Goal: Task Accomplishment & Management: Use online tool/utility

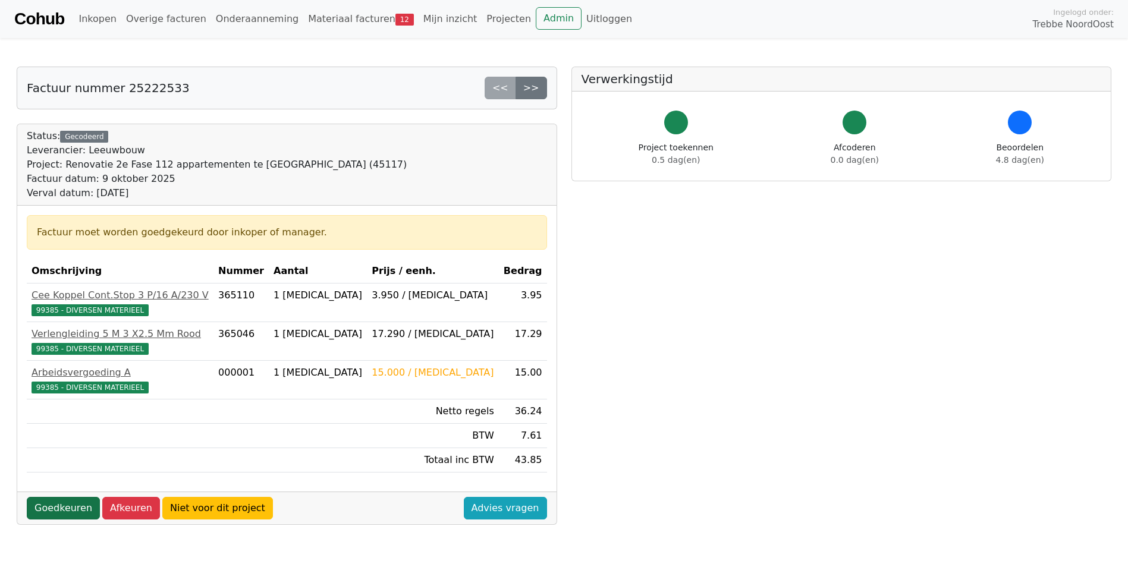
click at [58, 510] on link "Goedkeuren" at bounding box center [63, 508] width 73 height 23
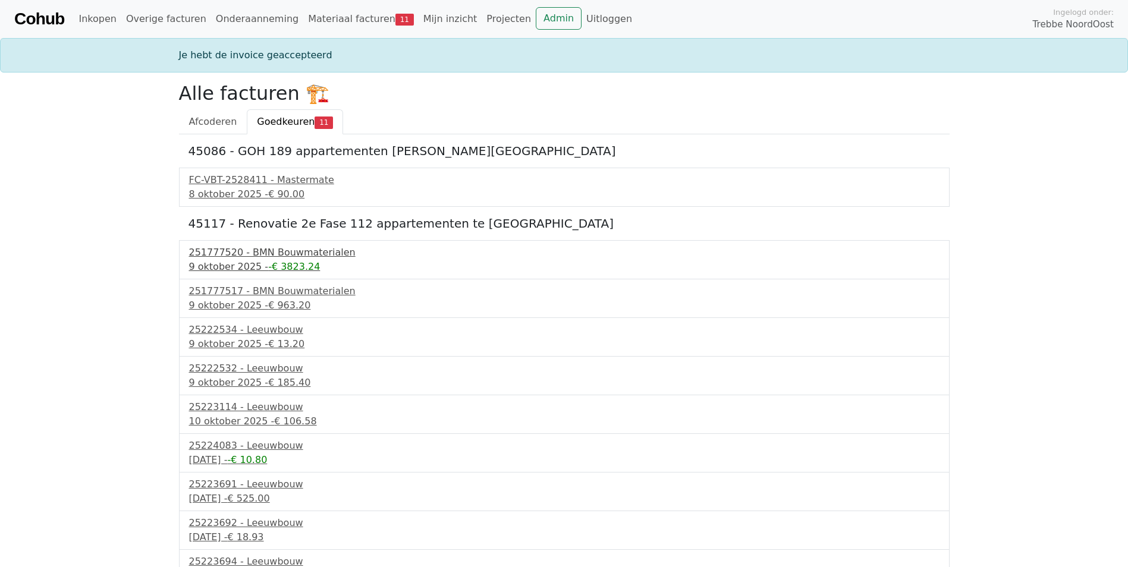
click at [232, 266] on div "9 oktober 2025 - -€ 3823.24" at bounding box center [564, 267] width 750 height 14
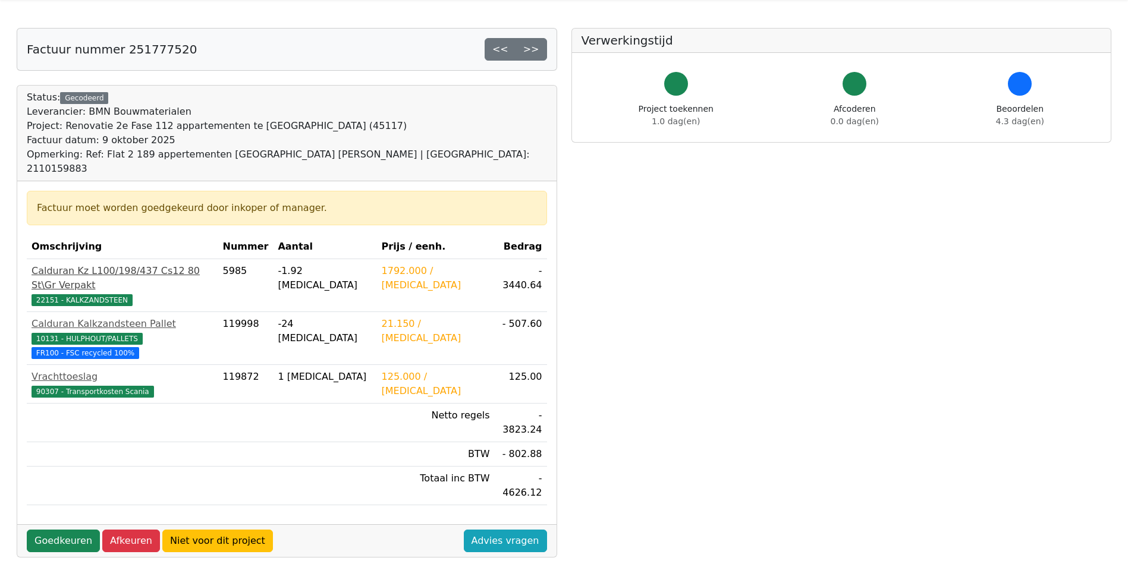
scroll to position [59, 0]
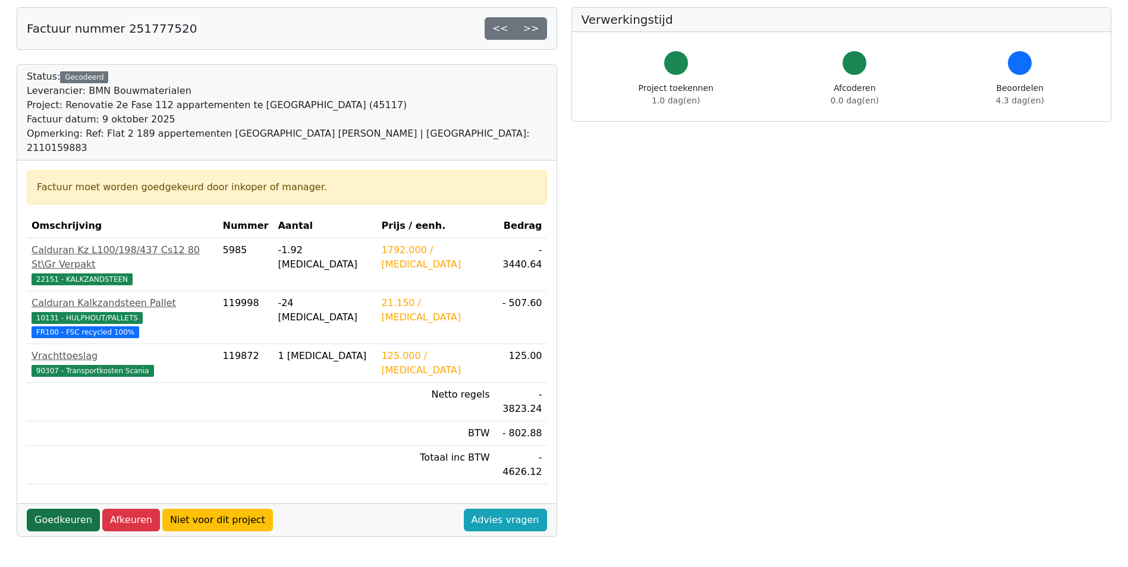
click at [45, 509] on link "Goedkeuren" at bounding box center [63, 520] width 73 height 23
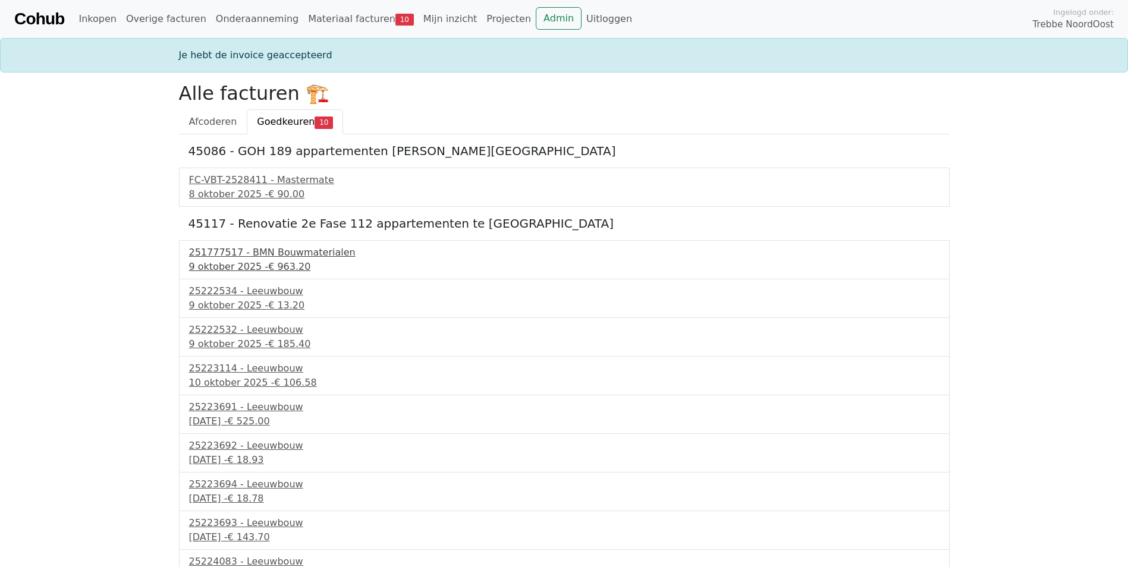
click at [235, 265] on div "9 oktober 2025 - € 963.20" at bounding box center [564, 267] width 750 height 14
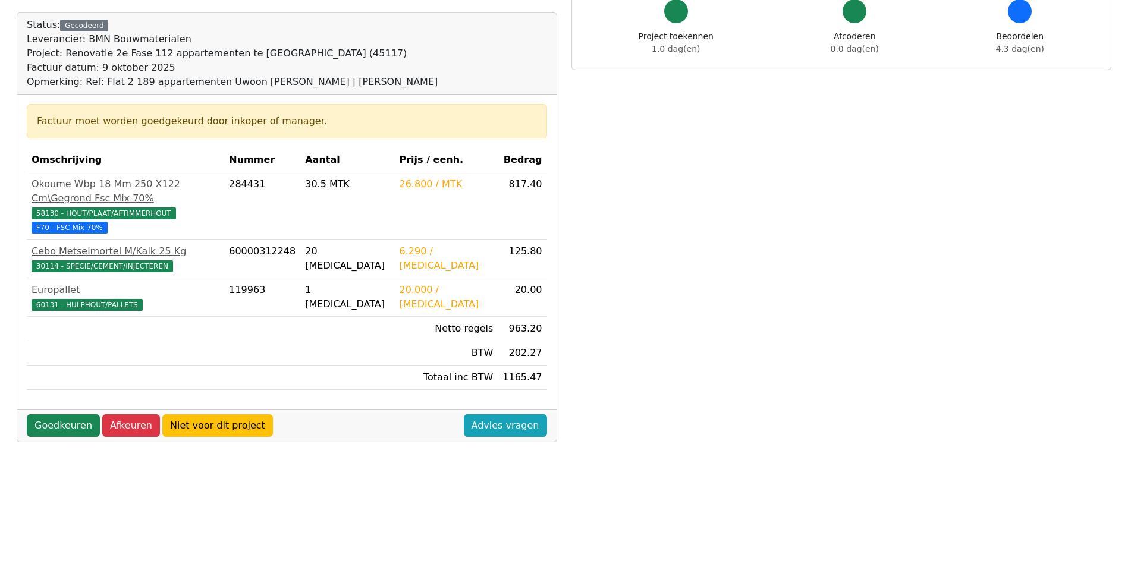
scroll to position [119, 0]
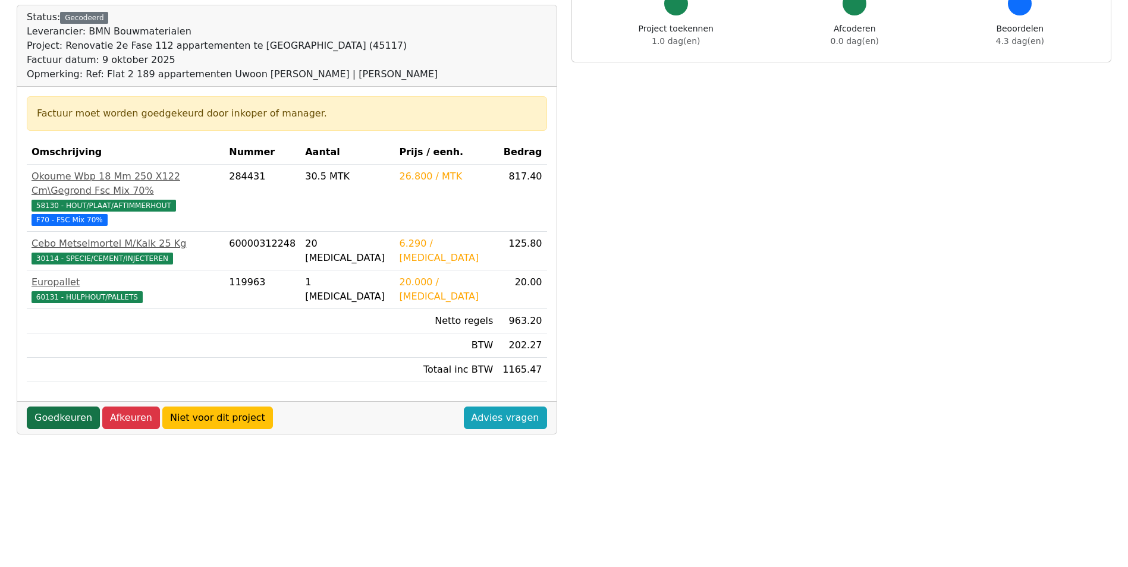
click at [32, 407] on link "Goedkeuren" at bounding box center [63, 418] width 73 height 23
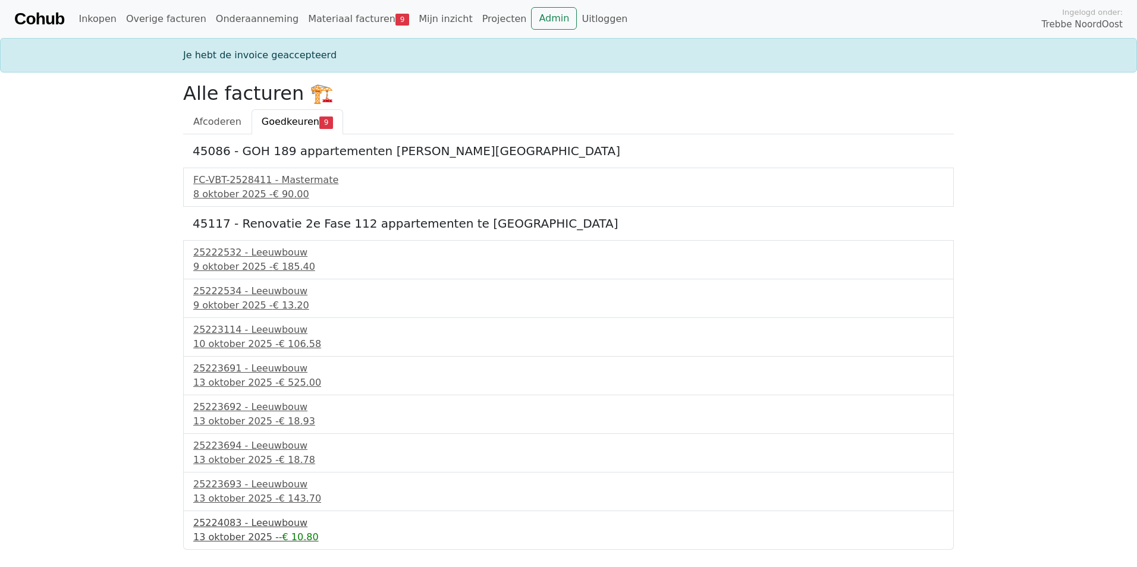
click at [259, 525] on div "25224083 - Leeuwbouw" at bounding box center [568, 523] width 750 height 14
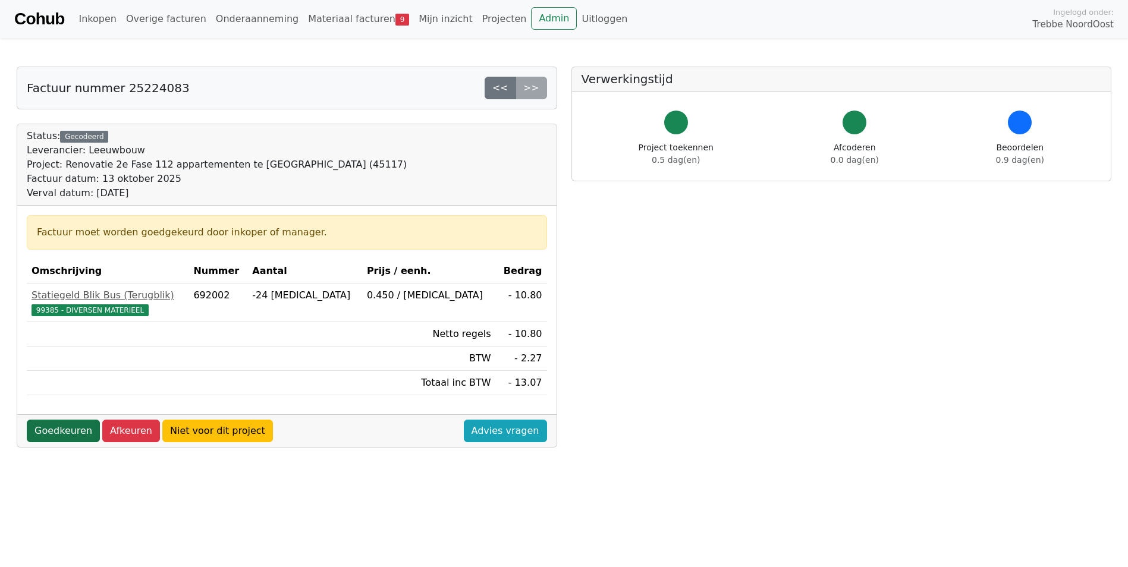
click at [53, 427] on link "Goedkeuren" at bounding box center [63, 431] width 73 height 23
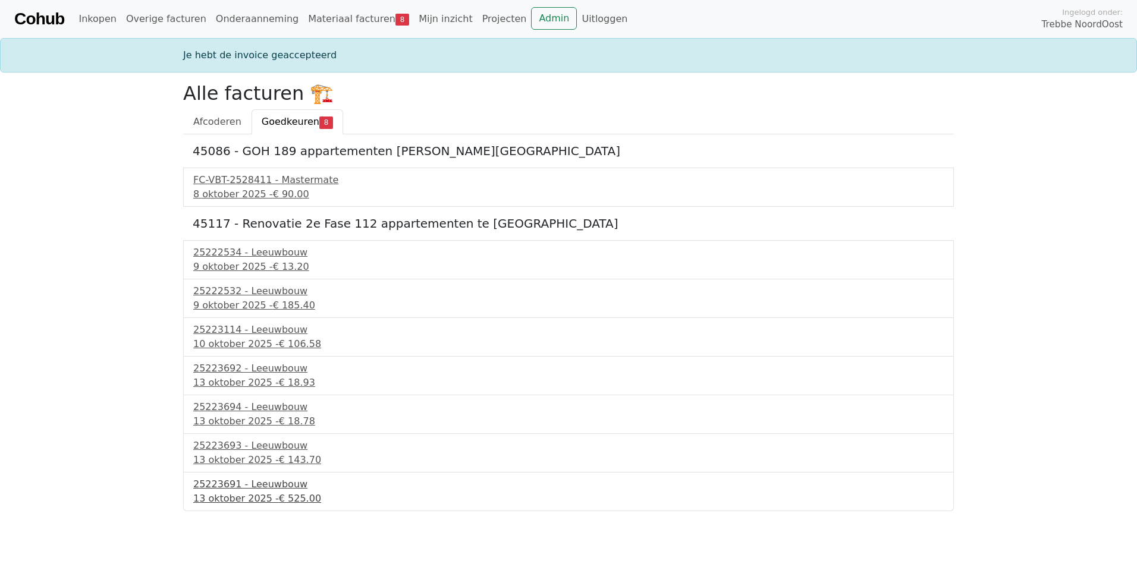
click at [279, 494] on span "€ 525.00" at bounding box center [300, 498] width 42 height 11
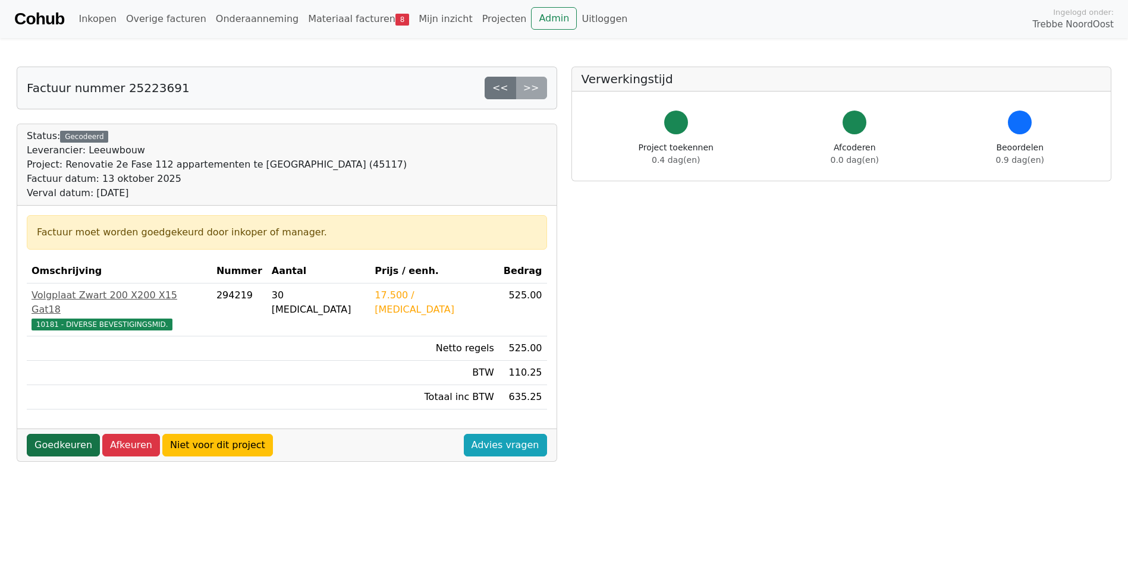
click at [77, 434] on link "Goedkeuren" at bounding box center [63, 445] width 73 height 23
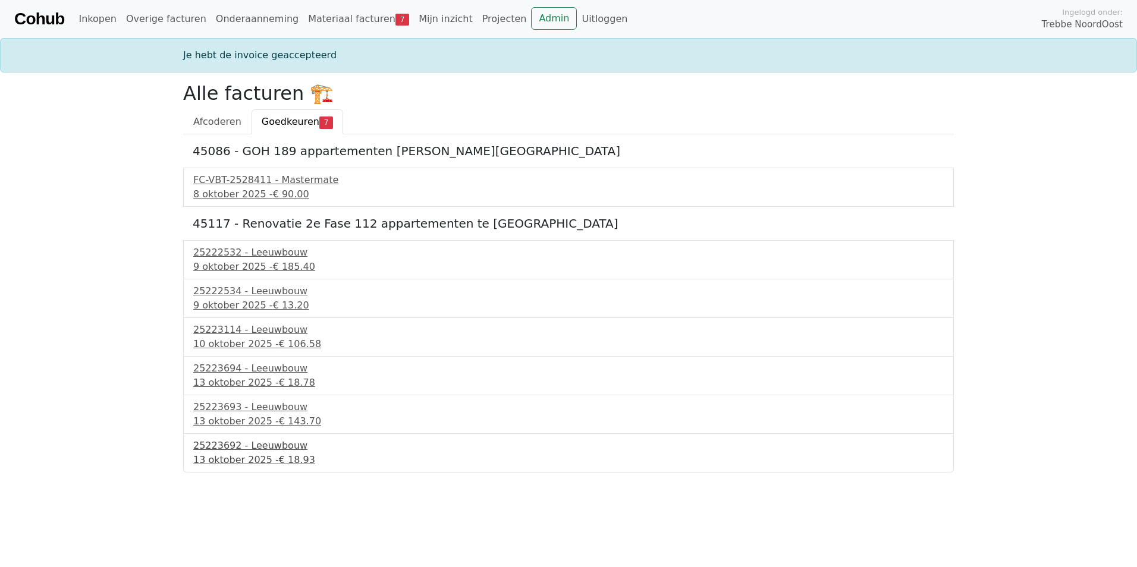
click at [262, 456] on div "13 oktober 2025 - € 18.93" at bounding box center [568, 460] width 750 height 14
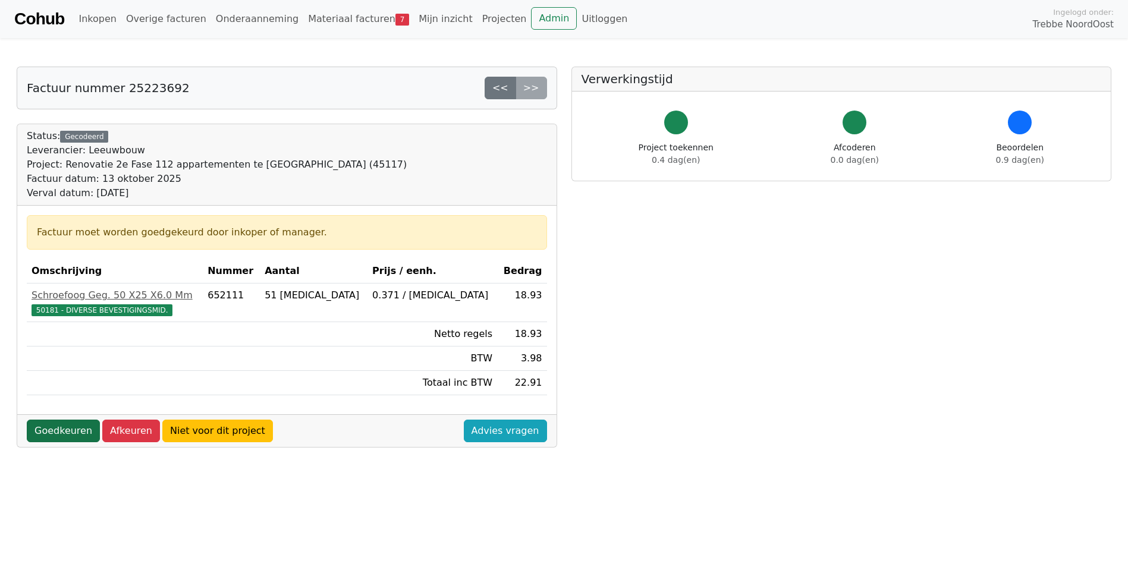
click at [65, 426] on link "Goedkeuren" at bounding box center [63, 431] width 73 height 23
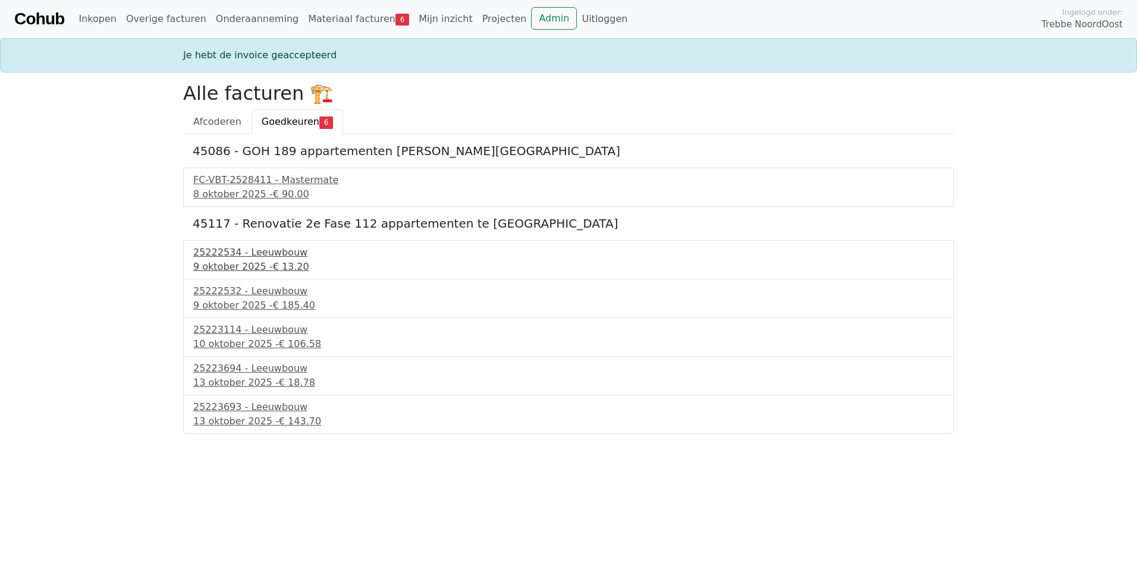
click at [244, 261] on div "9 oktober 2025 - € 13.20" at bounding box center [568, 267] width 750 height 14
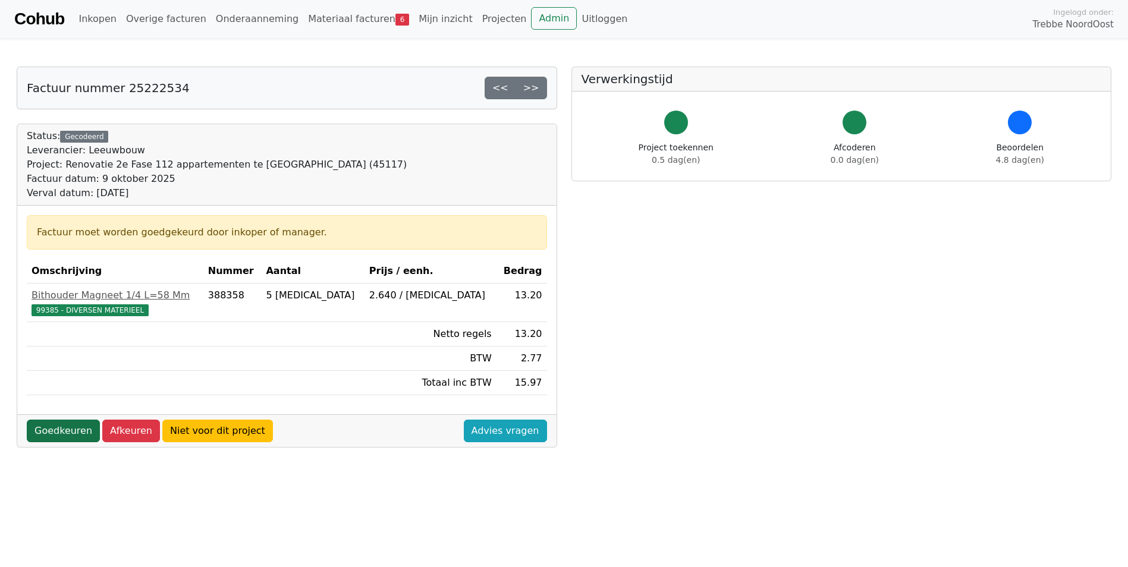
click at [71, 425] on link "Goedkeuren" at bounding box center [63, 431] width 73 height 23
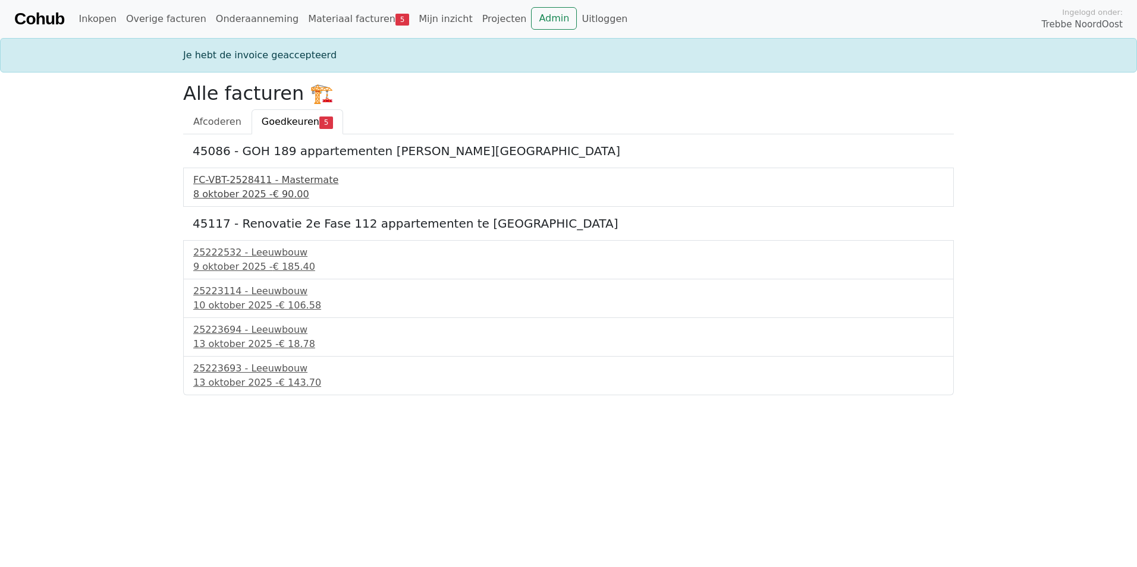
click at [244, 181] on div "FC-VBT-2528411 - Mastermate" at bounding box center [568, 180] width 750 height 14
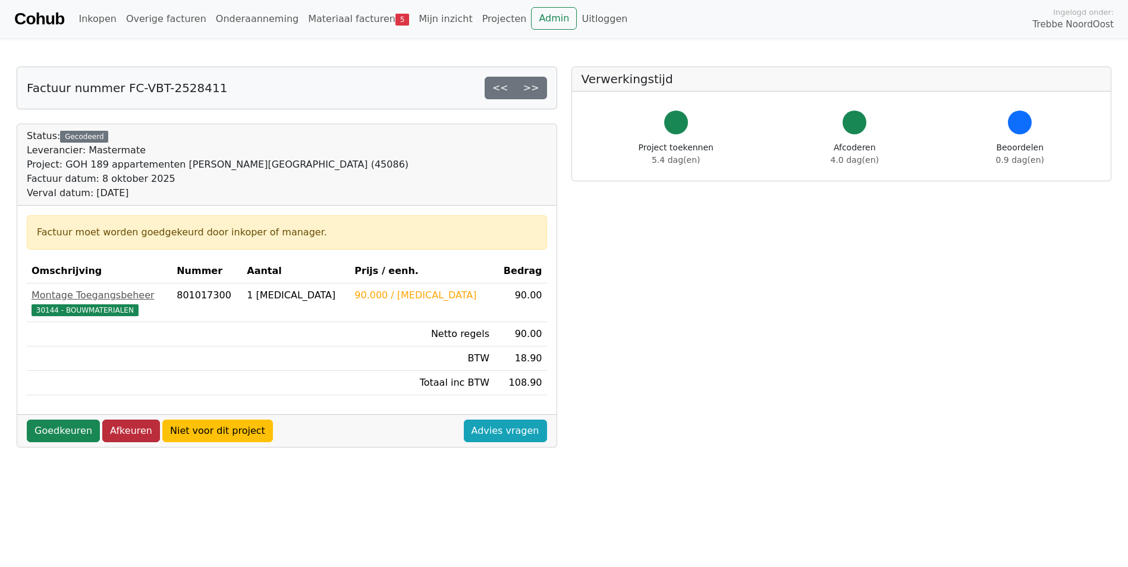
click at [129, 435] on link "Afkeuren" at bounding box center [131, 431] width 58 height 23
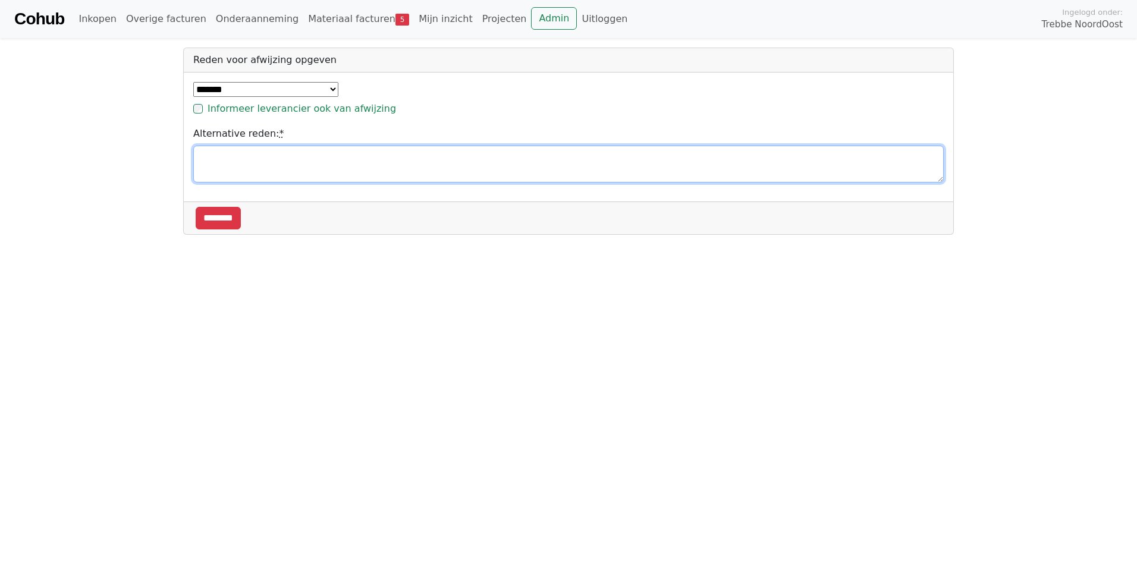
click at [266, 156] on textarea "Alternative reden: *" at bounding box center [568, 164] width 750 height 37
click at [266, 161] on textarea "Alternative reden: *" at bounding box center [568, 164] width 750 height 37
type textarea "*"
click at [248, 159] on textarea "**********" at bounding box center [568, 164] width 750 height 37
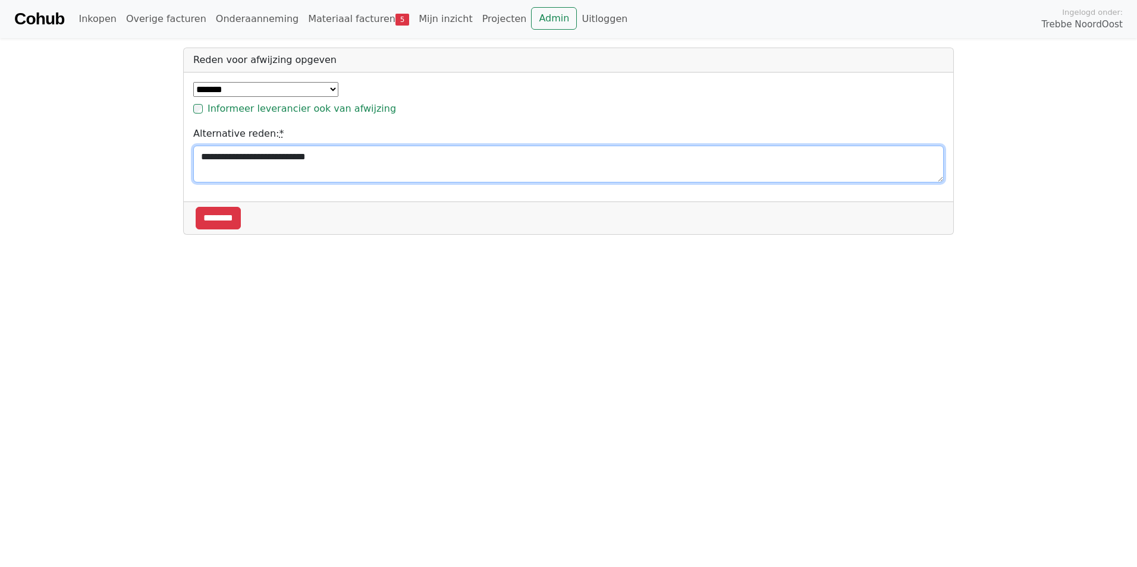
click at [317, 156] on textarea "**********" at bounding box center [568, 164] width 750 height 37
type textarea "**********"
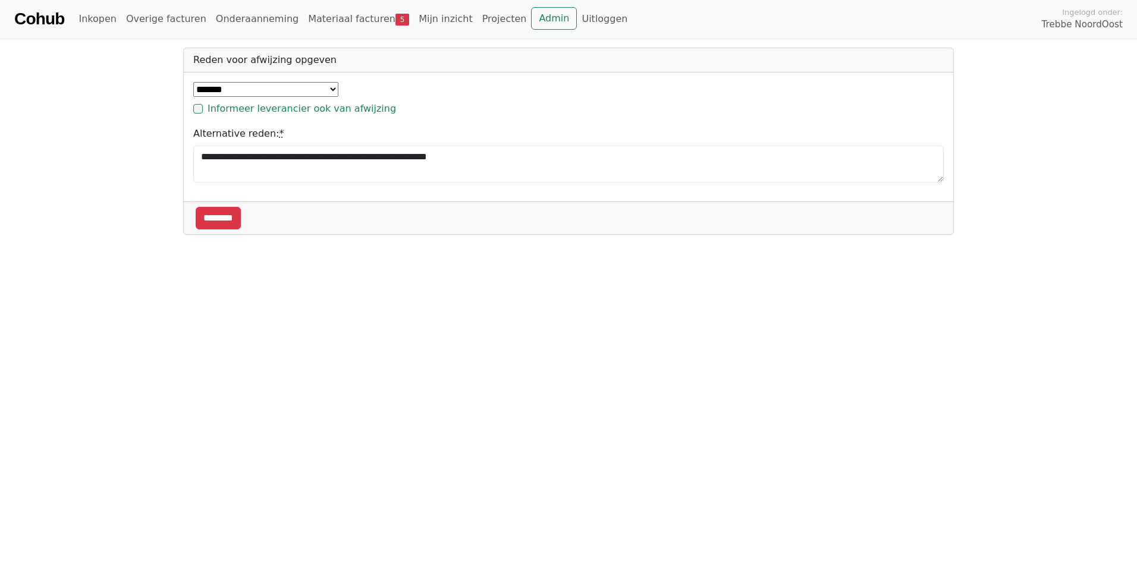
click at [305, 91] on select "**********" at bounding box center [265, 89] width 145 height 15
click at [193, 82] on select "**********" at bounding box center [265, 89] width 145 height 15
click at [232, 214] on input "********" at bounding box center [218, 218] width 45 height 23
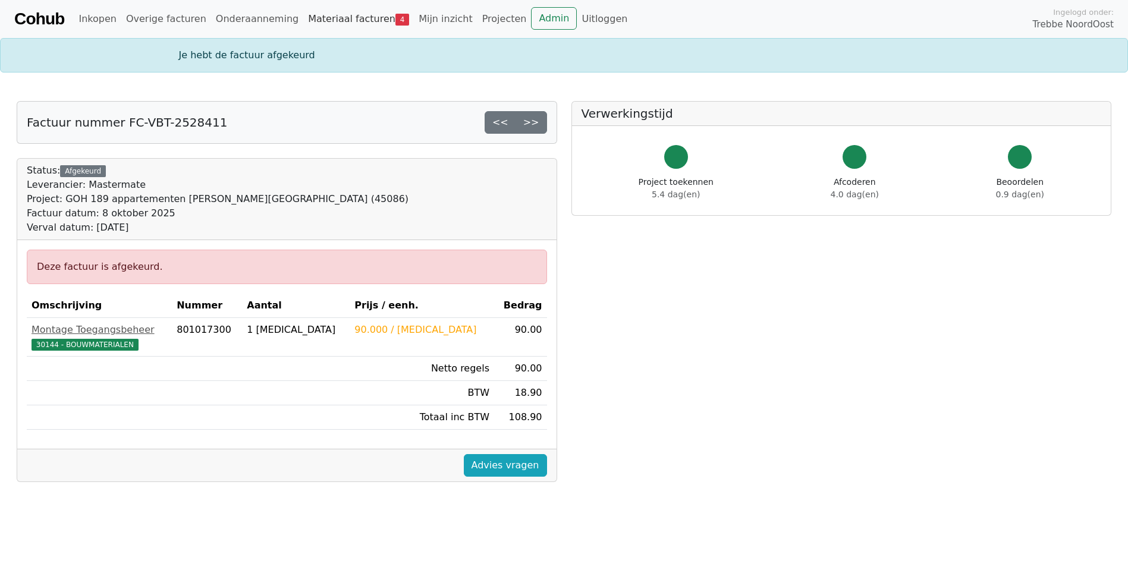
click at [338, 23] on link "Materiaal facturen 4" at bounding box center [358, 19] width 111 height 24
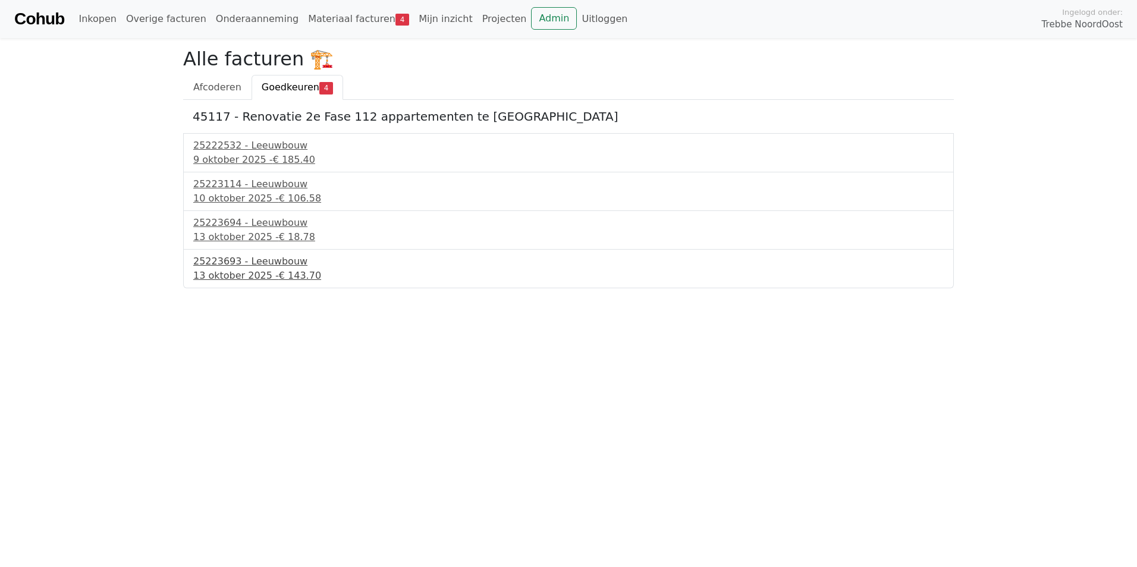
click at [259, 269] on div "[DATE] - € 143.70" at bounding box center [568, 276] width 750 height 14
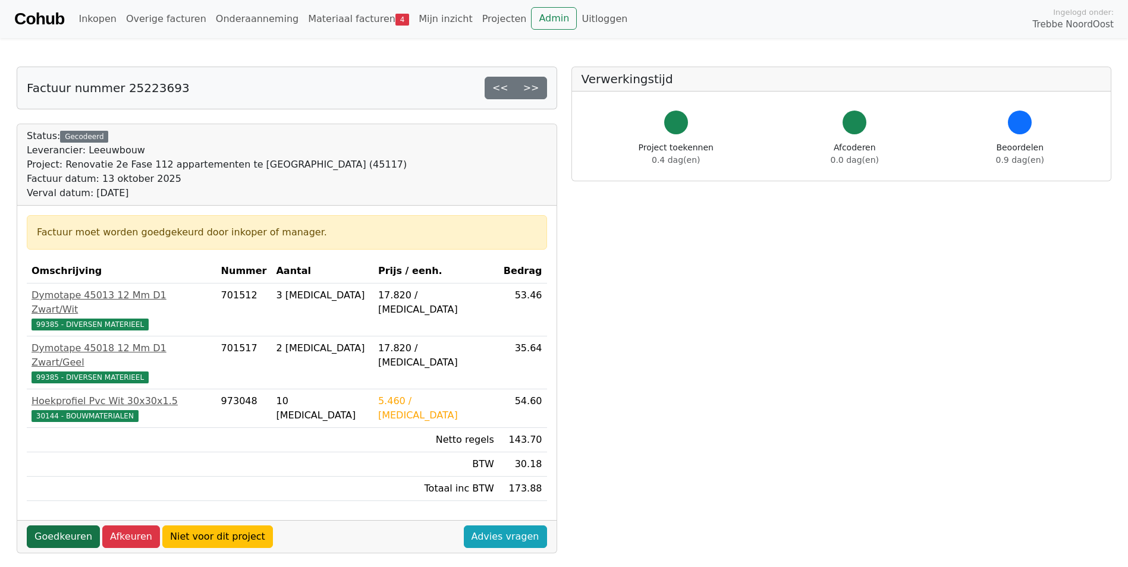
click at [39, 526] on link "Goedkeuren" at bounding box center [63, 537] width 73 height 23
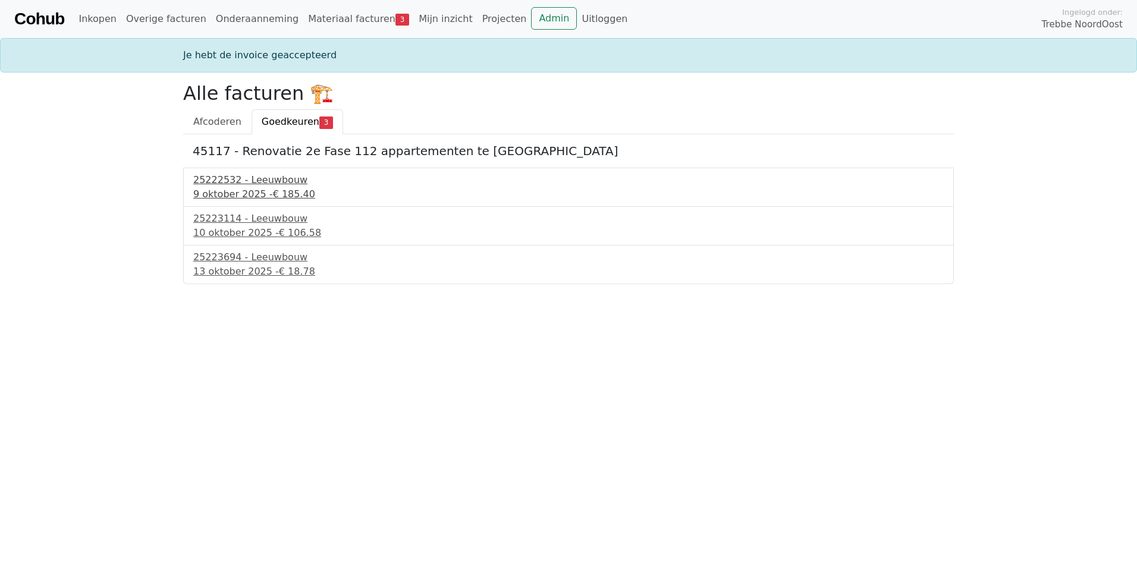
click at [247, 190] on div "9 oktober 2025 - € 185.40" at bounding box center [568, 194] width 750 height 14
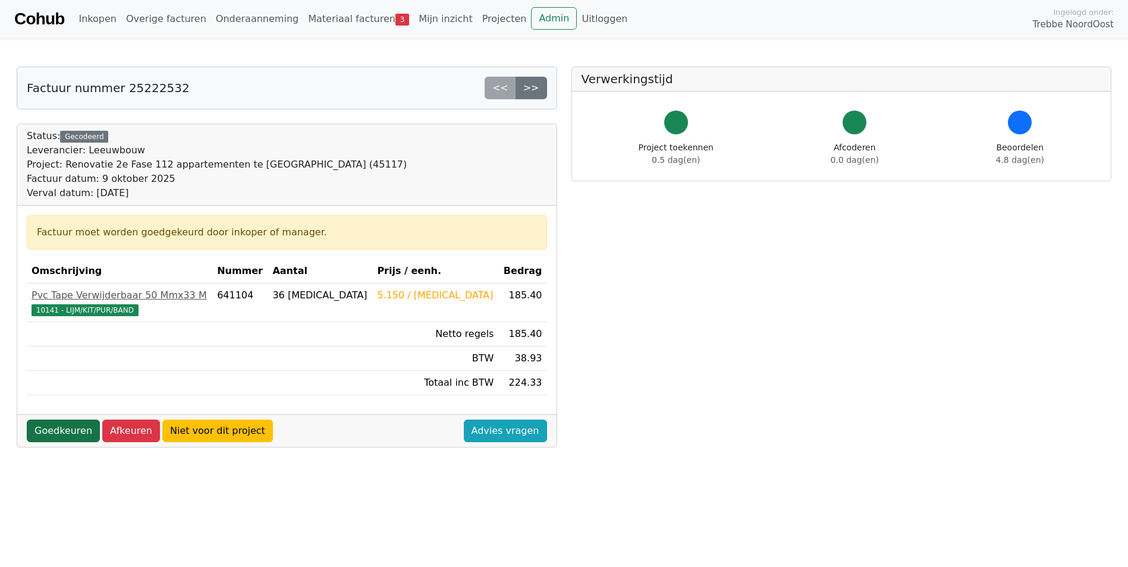
click at [58, 430] on link "Goedkeuren" at bounding box center [63, 431] width 73 height 23
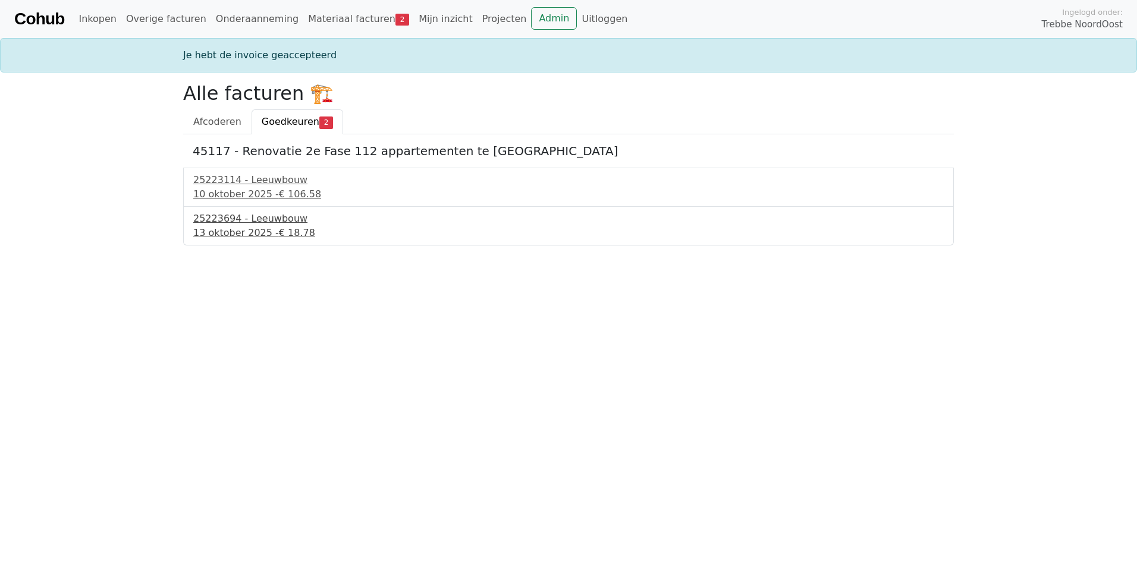
click at [247, 224] on div "25223694 - Leeuwbouw" at bounding box center [568, 219] width 750 height 14
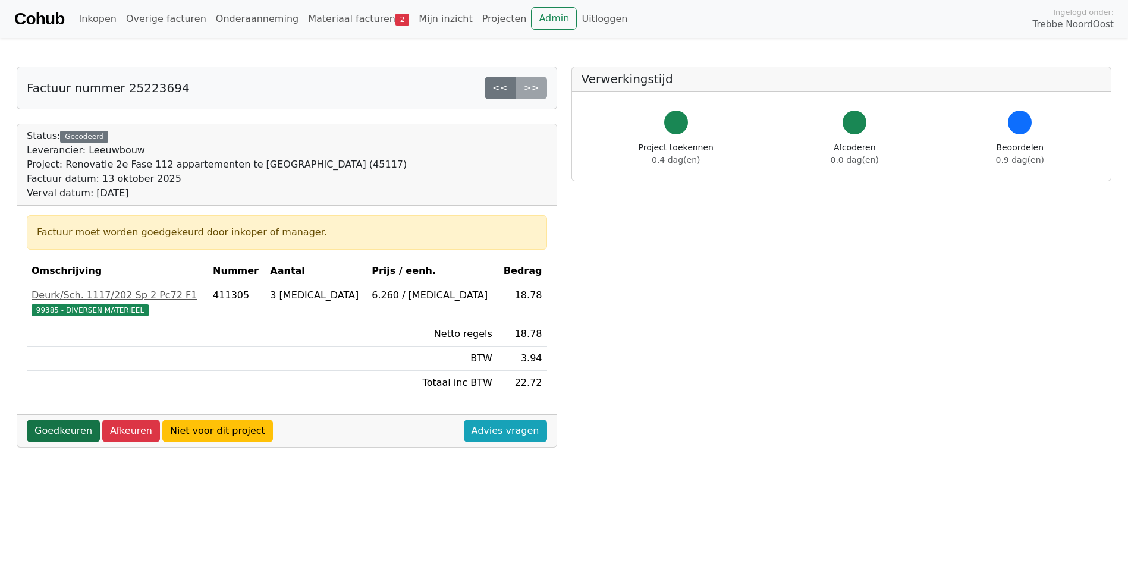
click at [55, 432] on link "Goedkeuren" at bounding box center [63, 431] width 73 height 23
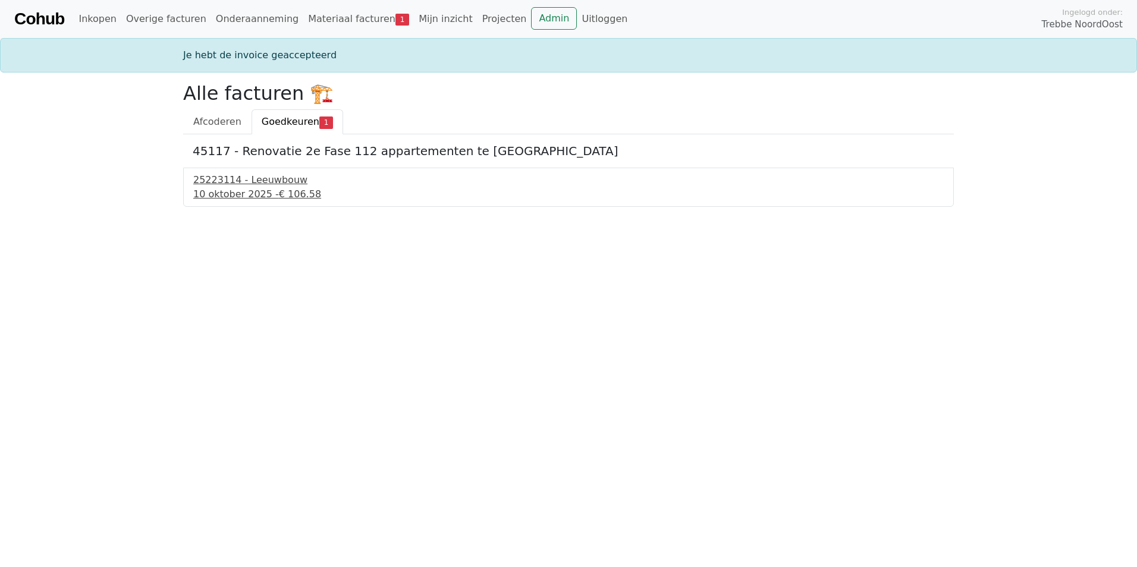
click at [251, 189] on div "10 oktober 2025 - € 106.58" at bounding box center [568, 194] width 750 height 14
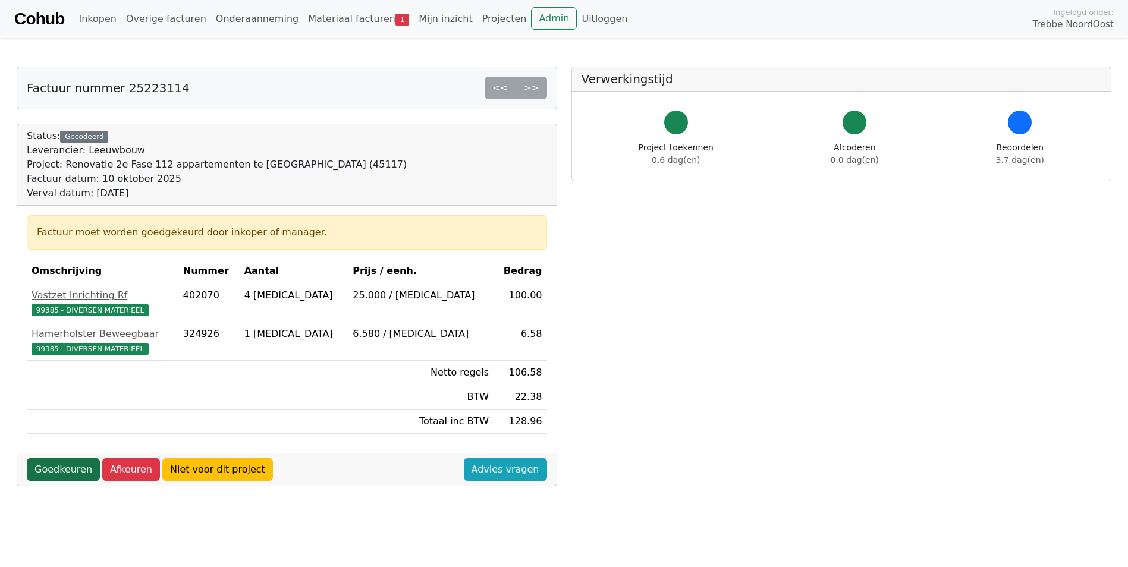
click at [56, 472] on link "Goedkeuren" at bounding box center [63, 469] width 73 height 23
